Goal: Task Accomplishment & Management: Manage account settings

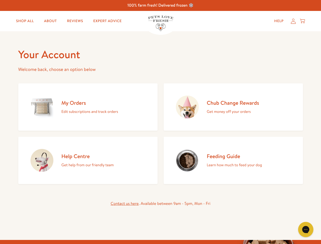
click at [161, 122] on div "My Orders Edit subscriptions and track orders Chub Change Rewards Get money off…" at bounding box center [160, 132] width 285 height 103
click at [306, 230] on icon "Gorgias live chat" at bounding box center [306, 229] width 5 height 5
